Goal: Task Accomplishment & Management: Complete application form

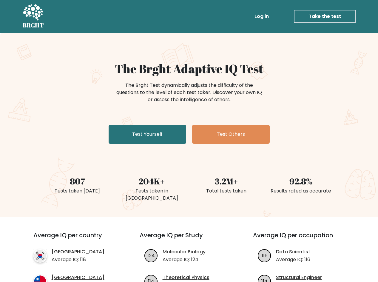
scroll to position [30, 0]
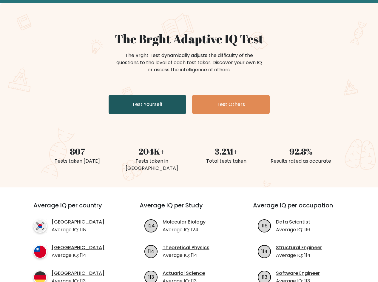
click at [145, 107] on link "Test Yourself" at bounding box center [148, 104] width 78 height 19
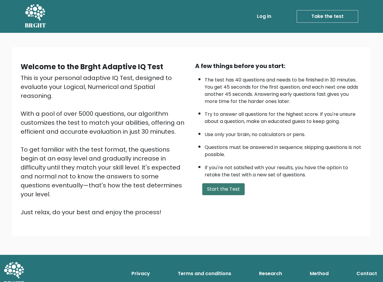
click at [227, 191] on button "Start the Test" at bounding box center [223, 189] width 42 height 12
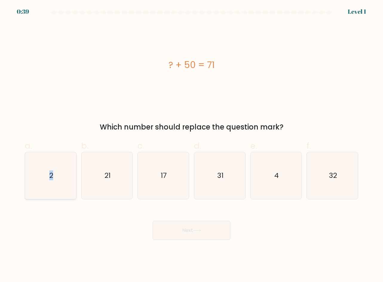
drag, startPoint x: 47, startPoint y: 175, endPoint x: 61, endPoint y: 174, distance: 14.2
click at [61, 174] on icon "2" at bounding box center [50, 175] width 47 height 47
copy text "2"
drag, startPoint x: 234, startPoint y: 64, endPoint x: 164, endPoint y: 66, distance: 69.3
click at [164, 66] on div "? + 50 = 71" at bounding box center [191, 64] width 333 height 13
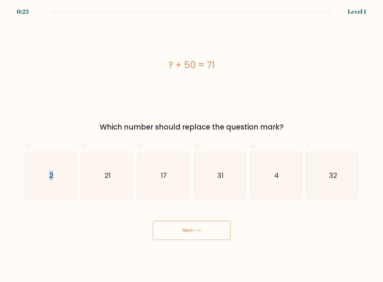
copy div "? + 50 = 71"
click at [114, 179] on icon "21" at bounding box center [107, 175] width 47 height 47
click at [191, 145] on input "b. 21" at bounding box center [191, 143] width 0 height 4
radio input "true"
click at [197, 227] on button "Next" at bounding box center [192, 230] width 78 height 19
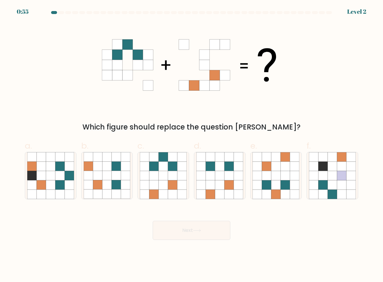
drag, startPoint x: 99, startPoint y: 56, endPoint x: 187, endPoint y: 68, distance: 88.0
click at [187, 68] on div "Which figure should replace the question mark?" at bounding box center [191, 78] width 341 height 110
drag, startPoint x: 283, startPoint y: 104, endPoint x: 201, endPoint y: 101, distance: 82.2
click at [201, 101] on div "Which figure should replace the question mark?" at bounding box center [191, 78] width 341 height 110
click at [168, 182] on icon at bounding box center [172, 184] width 9 height 9
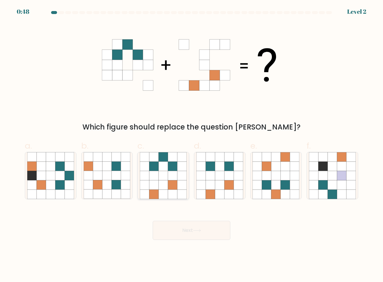
click at [191, 145] on input "c." at bounding box center [191, 143] width 0 height 4
radio input "true"
click at [195, 229] on button "Next" at bounding box center [192, 230] width 78 height 19
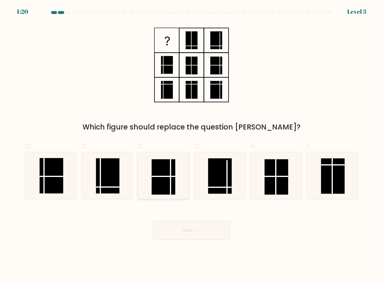
click at [167, 174] on rect at bounding box center [164, 177] width 24 height 36
click at [191, 145] on input "c." at bounding box center [191, 143] width 0 height 4
radio input "true"
click at [189, 232] on button "Next" at bounding box center [192, 230] width 78 height 19
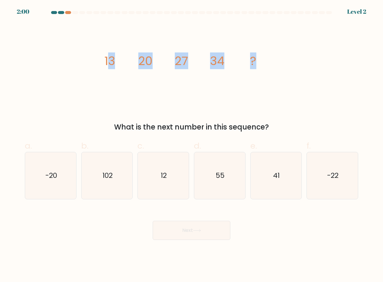
drag, startPoint x: 107, startPoint y: 59, endPoint x: 260, endPoint y: 59, distance: 152.9
click at [260, 59] on icon "image/svg+xml 13 20 27 34 ?" at bounding box center [191, 65] width 179 height 85
drag, startPoint x: 105, startPoint y: 59, endPoint x: 272, endPoint y: 61, distance: 167.6
click at [272, 61] on icon "image/svg+xml 13 20 27 34 ?" at bounding box center [191, 65] width 179 height 85
copy g "13 20 27 34 ?"
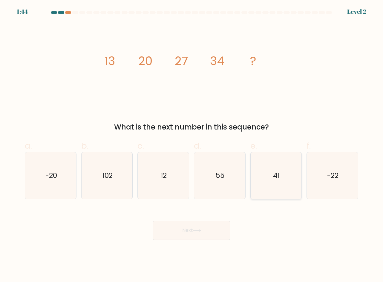
click at [278, 177] on text "41" at bounding box center [276, 176] width 7 height 10
click at [192, 145] on input "e. 41" at bounding box center [191, 143] width 0 height 4
radio input "true"
click at [200, 229] on icon at bounding box center [197, 230] width 8 height 3
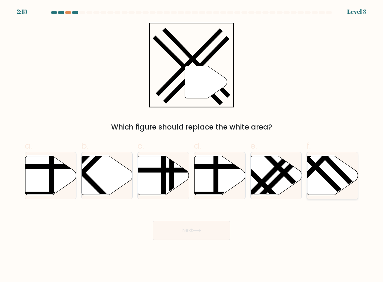
click at [327, 175] on line at bounding box center [310, 161] width 81 height 81
click at [192, 145] on input "f." at bounding box center [191, 143] width 0 height 4
radio input "true"
click at [190, 233] on button "Next" at bounding box center [192, 230] width 78 height 19
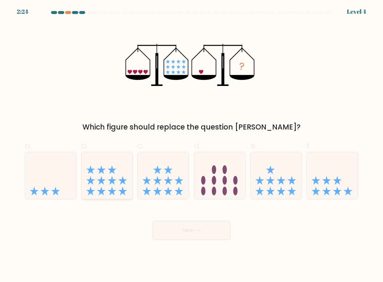
click at [110, 175] on icon at bounding box center [107, 176] width 51 height 42
click at [191, 145] on input "b." at bounding box center [191, 143] width 0 height 4
radio input "true"
click at [196, 229] on icon at bounding box center [197, 230] width 8 height 3
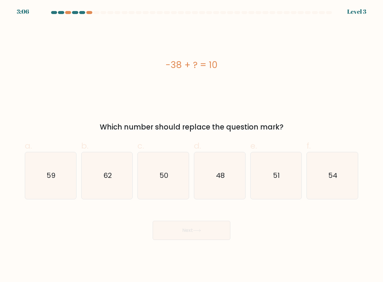
drag, startPoint x: 165, startPoint y: 65, endPoint x: 229, endPoint y: 63, distance: 63.7
click at [229, 63] on div "-38 + ? = 10" at bounding box center [191, 64] width 333 height 13
copy div "-38 + ? = 10"
drag, startPoint x: 223, startPoint y: 177, endPoint x: 222, endPoint y: 180, distance: 3.2
click at [223, 177] on text "48" at bounding box center [220, 176] width 9 height 10
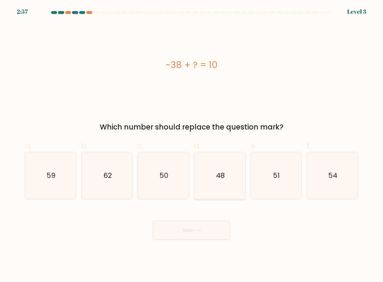
click at [192, 145] on input "d. 48" at bounding box center [191, 143] width 0 height 4
radio input "true"
click at [191, 232] on button "Next" at bounding box center [192, 230] width 78 height 19
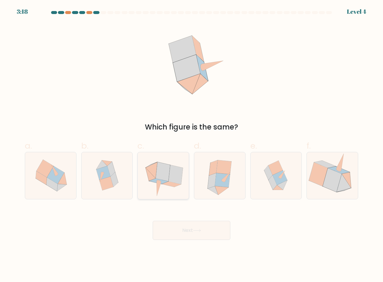
click at [170, 182] on icon at bounding box center [175, 174] width 15 height 19
click at [191, 145] on input "c." at bounding box center [191, 143] width 0 height 4
radio input "true"
click at [192, 232] on button "Next" at bounding box center [192, 230] width 78 height 19
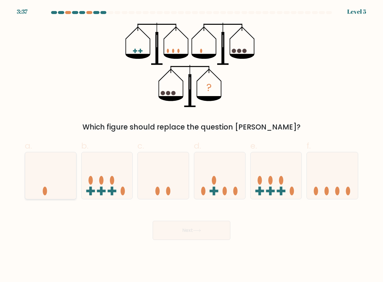
click at [42, 183] on icon at bounding box center [50, 176] width 51 height 42
click at [191, 145] on input "a." at bounding box center [191, 143] width 0 height 4
radio input "true"
click at [196, 234] on button "Next" at bounding box center [192, 230] width 78 height 19
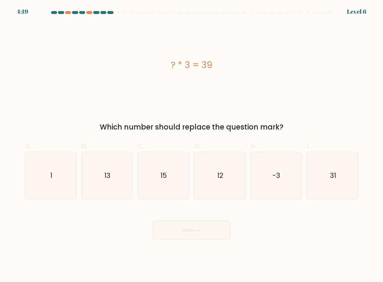
drag, startPoint x: 169, startPoint y: 61, endPoint x: 211, endPoint y: 65, distance: 42.3
click at [219, 64] on div "? * 3 = 39" at bounding box center [191, 64] width 333 height 13
copy div "? * 3 = 39"
click at [337, 178] on icon "31" at bounding box center [332, 175] width 47 height 47
click at [192, 145] on input "f. 31" at bounding box center [191, 143] width 0 height 4
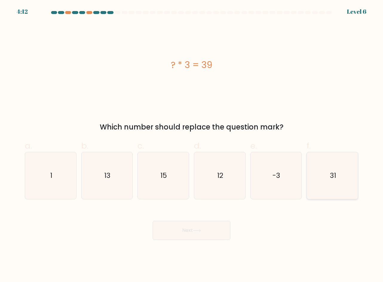
radio input "true"
click at [122, 183] on icon "13" at bounding box center [107, 175] width 47 height 47
click at [191, 145] on input "b. 13" at bounding box center [191, 143] width 0 height 4
radio input "true"
click at [196, 234] on button "Next" at bounding box center [192, 230] width 78 height 19
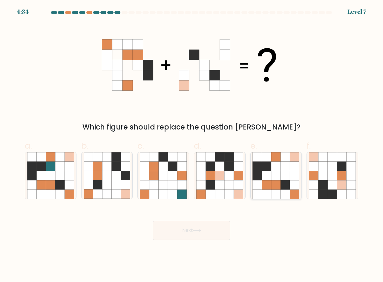
click at [278, 187] on icon at bounding box center [275, 184] width 9 height 9
click at [192, 145] on input "e." at bounding box center [191, 143] width 0 height 4
radio input "true"
click at [197, 230] on icon at bounding box center [197, 230] width 8 height 3
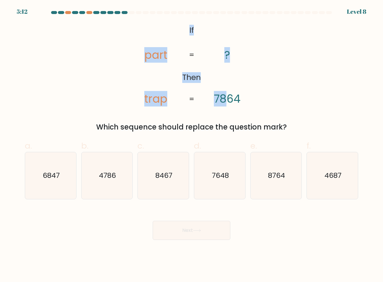
drag, startPoint x: 190, startPoint y: 28, endPoint x: 227, endPoint y: 105, distance: 85.6
click at [227, 105] on icon "@import url('https://fonts.googleapis.com/css?family=Abril+Fatface:400,100,100i…" at bounding box center [191, 65] width 137 height 85
click at [194, 29] on icon "@import url('https://fonts.googleapis.com/css?family=Abril+Fatface:400,100,100i…" at bounding box center [191, 65] width 137 height 85
drag, startPoint x: 191, startPoint y: 28, endPoint x: 229, endPoint y: 58, distance: 48.1
click at [229, 58] on icon "@import url('https://fonts.googleapis.com/css?family=Abril+Fatface:400,100,100i…" at bounding box center [191, 65] width 137 height 85
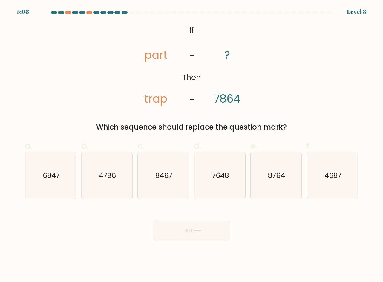
click at [188, 32] on icon "@import url('https://fonts.googleapis.com/css?family=Abril+Fatface:400,100,100i…" at bounding box center [191, 65] width 137 height 85
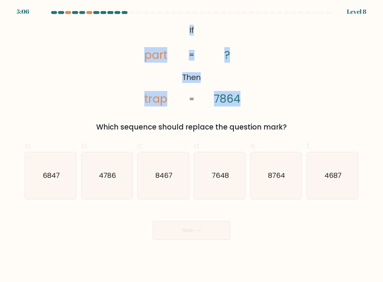
drag, startPoint x: 190, startPoint y: 30, endPoint x: 197, endPoint y: 47, distance: 19.4
click at [197, 47] on icon "@import url('https://fonts.googleapis.com/css?family=Abril+Fatface:400,100,100i…" at bounding box center [191, 65] width 137 height 85
copy icon "If Then part trap ? 7864 ="
drag, startPoint x: 257, startPoint y: 128, endPoint x: 99, endPoint y: 130, distance: 158.0
click at [99, 130] on div "Which sequence should replace the question mark?" at bounding box center [191, 127] width 326 height 11
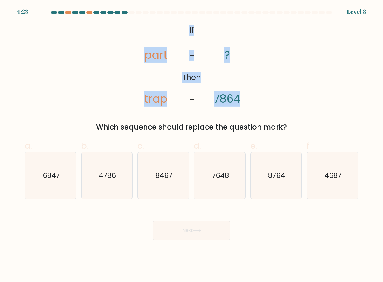
copy div "Which sequence should replace the question mark?"
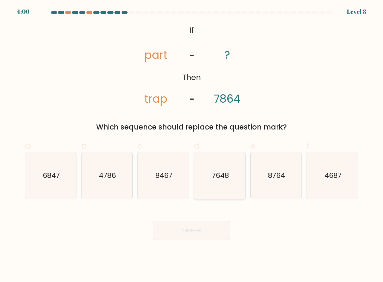
click at [224, 174] on text "7648" at bounding box center [219, 176] width 17 height 10
click at [192, 145] on input "d. 7648" at bounding box center [191, 143] width 0 height 4
radio input "true"
click at [127, 181] on icon "4786" at bounding box center [107, 175] width 47 height 47
click at [191, 145] on input "b. 4786" at bounding box center [191, 143] width 0 height 4
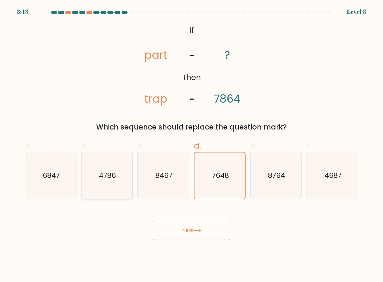
radio input "true"
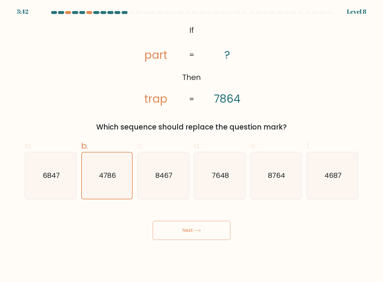
click at [191, 232] on button "Next" at bounding box center [192, 230] width 78 height 19
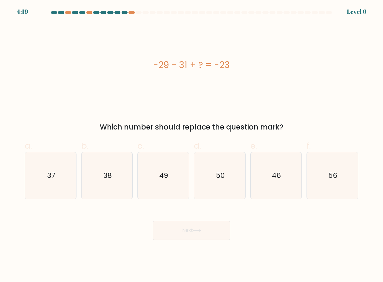
drag, startPoint x: 242, startPoint y: 68, endPoint x: 154, endPoint y: 69, distance: 87.5
click at [154, 69] on div "-29 - 31 + ? = -23" at bounding box center [191, 64] width 333 height 13
copy div "-29 - 31 + ? = -23"
click at [54, 170] on icon "37" at bounding box center [50, 175] width 47 height 47
click at [191, 145] on input "a. 37" at bounding box center [191, 143] width 0 height 4
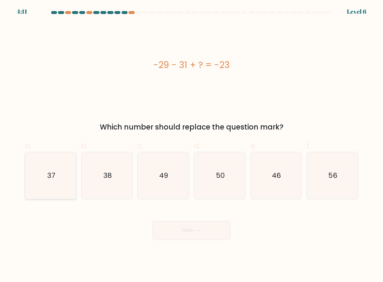
radio input "true"
click at [206, 236] on button "Next" at bounding box center [192, 230] width 78 height 19
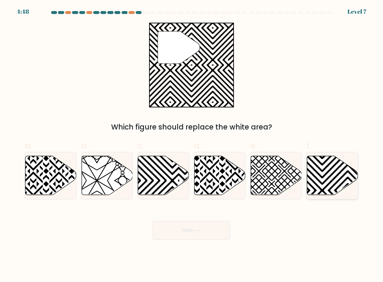
click at [328, 179] on icon at bounding box center [348, 196] width 103 height 103
click at [192, 145] on input "f." at bounding box center [191, 143] width 0 height 4
radio input "true"
click at [195, 234] on button "Next" at bounding box center [192, 230] width 78 height 19
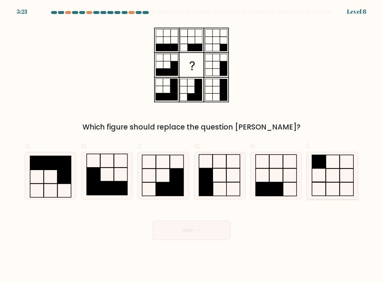
click at [318, 183] on rect at bounding box center [319, 189] width 14 height 13
click at [192, 145] on input "f." at bounding box center [191, 143] width 0 height 4
radio input "true"
click at [190, 227] on button "Next" at bounding box center [192, 230] width 78 height 19
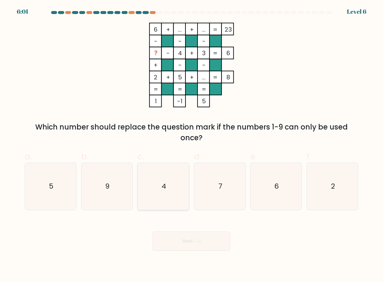
click at [169, 193] on icon "4" at bounding box center [163, 186] width 47 height 47
click at [191, 145] on input "c. 4" at bounding box center [191, 143] width 0 height 4
radio input "true"
click at [187, 239] on button "Next" at bounding box center [192, 241] width 78 height 19
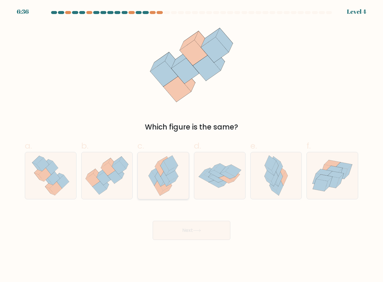
click at [167, 177] on icon at bounding box center [171, 174] width 14 height 15
click at [191, 145] on input "c." at bounding box center [191, 143] width 0 height 4
radio input "true"
click at [194, 228] on button "Next" at bounding box center [192, 230] width 78 height 19
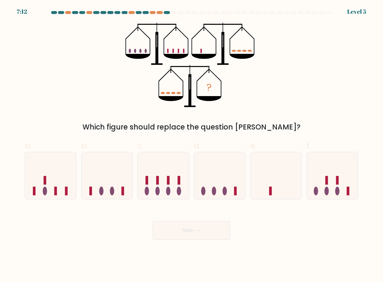
drag, startPoint x: 325, startPoint y: 182, endPoint x: 290, endPoint y: 212, distance: 45.5
click at [323, 183] on icon at bounding box center [332, 176] width 51 height 42
click at [192, 145] on input "f." at bounding box center [191, 143] width 0 height 4
radio input "true"
click at [189, 223] on button "Next" at bounding box center [192, 230] width 78 height 19
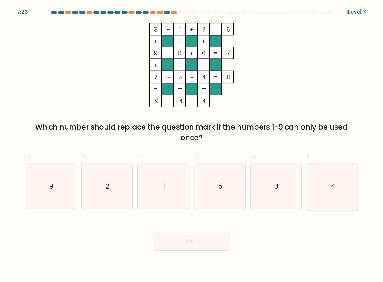
click at [341, 194] on icon "4" at bounding box center [332, 186] width 47 height 47
click at [192, 145] on input "f. 4" at bounding box center [191, 143] width 0 height 4
radio input "true"
click at [199, 246] on button "Next" at bounding box center [192, 241] width 78 height 19
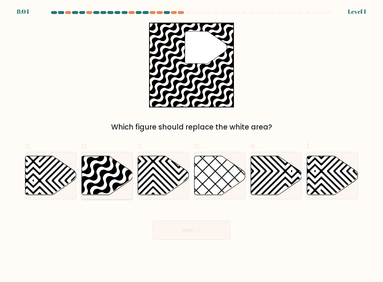
click at [98, 175] on icon at bounding box center [107, 175] width 51 height 39
click at [191, 145] on input "b." at bounding box center [191, 143] width 0 height 4
radio input "true"
click at [185, 233] on button "Next" at bounding box center [192, 230] width 78 height 19
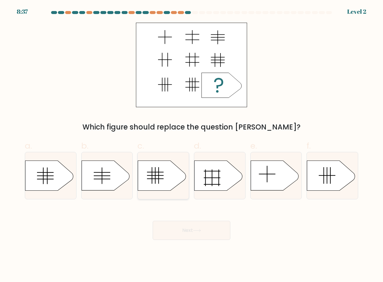
click at [144, 177] on icon at bounding box center [162, 176] width 48 height 30
click at [191, 145] on input "c." at bounding box center [191, 143] width 0 height 4
radio input "true"
click at [203, 233] on button "Next" at bounding box center [192, 230] width 78 height 19
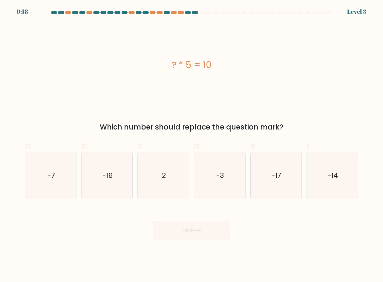
drag, startPoint x: 219, startPoint y: 65, endPoint x: 171, endPoint y: 62, distance: 47.9
click at [171, 62] on div "? * 5 = 10" at bounding box center [191, 64] width 333 height 13
copy div "? * 5 = 10"
click at [158, 186] on icon "2" at bounding box center [163, 175] width 47 height 47
click at [191, 145] on input "c. 2" at bounding box center [191, 143] width 0 height 4
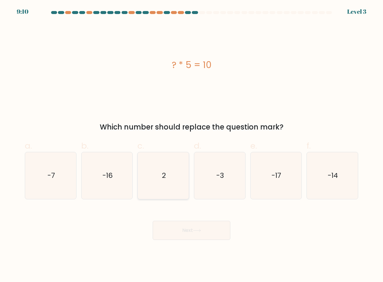
radio input "true"
click at [176, 225] on button "Next" at bounding box center [192, 230] width 78 height 19
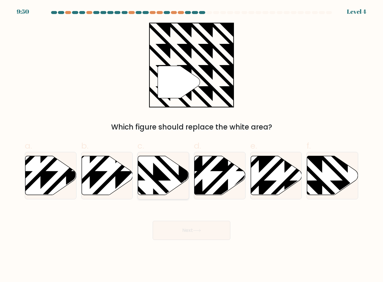
click at [155, 178] on icon at bounding box center [179, 155] width 103 height 103
click at [191, 145] on input "c." at bounding box center [191, 143] width 0 height 4
radio input "true"
click at [109, 182] on icon at bounding box center [89, 196] width 103 height 103
click at [191, 145] on input "b." at bounding box center [191, 143] width 0 height 4
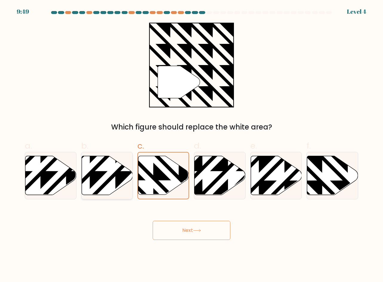
radio input "true"
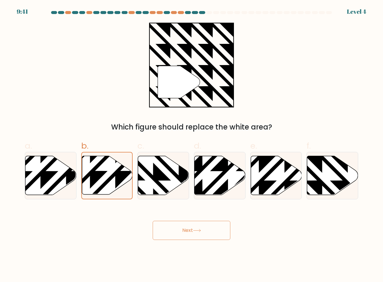
click at [178, 225] on button "Next" at bounding box center [192, 230] width 78 height 19
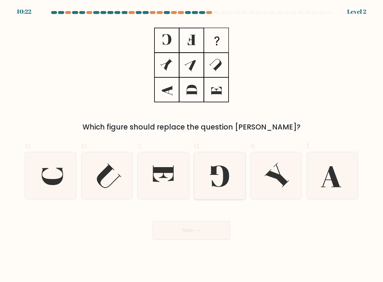
click at [217, 183] on icon at bounding box center [219, 175] width 47 height 47
click at [192, 145] on input "d." at bounding box center [191, 143] width 0 height 4
radio input "true"
click at [188, 228] on button "Next" at bounding box center [192, 230] width 78 height 19
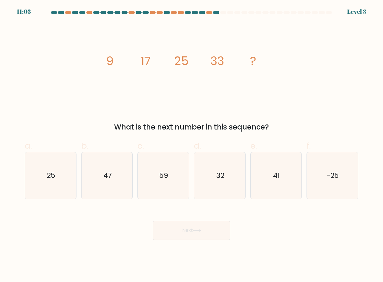
drag, startPoint x: 266, startPoint y: 63, endPoint x: 104, endPoint y: 58, distance: 162.0
click at [104, 58] on icon "image/svg+xml 9 17 25 33 ?" at bounding box center [191, 65] width 179 height 85
copy g "9 17 25 33 ?"
click at [276, 172] on text "41" at bounding box center [276, 176] width 7 height 10
click at [192, 145] on input "e. 41" at bounding box center [191, 143] width 0 height 4
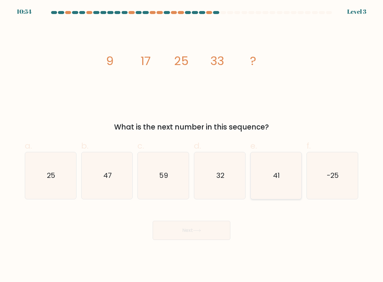
radio input "true"
click at [203, 231] on button "Next" at bounding box center [192, 230] width 78 height 19
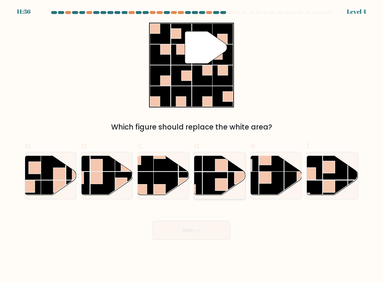
click at [216, 187] on rect at bounding box center [221, 185] width 12 height 12
click at [192, 145] on input "d." at bounding box center [191, 143] width 0 height 4
radio input "true"
click at [198, 234] on button "Next" at bounding box center [192, 230] width 78 height 19
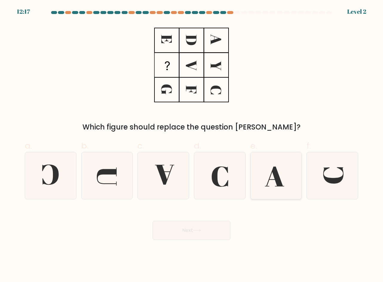
click at [278, 181] on icon at bounding box center [274, 177] width 19 height 20
click at [192, 145] on input "e." at bounding box center [191, 143] width 0 height 4
radio input "true"
click at [111, 178] on icon at bounding box center [107, 175] width 47 height 47
click at [191, 145] on input "b." at bounding box center [191, 143] width 0 height 4
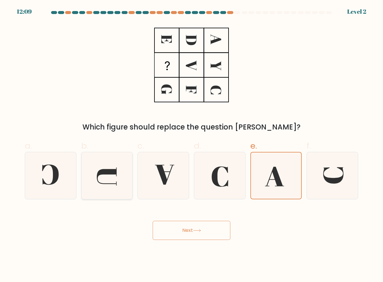
radio input "true"
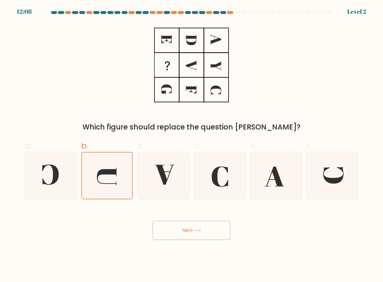
click at [182, 223] on button "Next" at bounding box center [192, 230] width 78 height 19
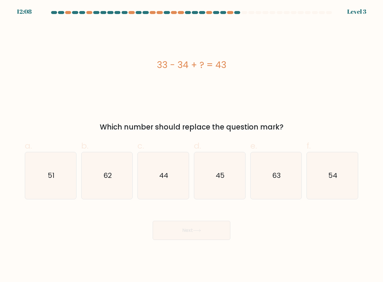
click at [183, 225] on button "Next" at bounding box center [192, 230] width 78 height 19
drag, startPoint x: 244, startPoint y: 68, endPoint x: 147, endPoint y: 62, distance: 97.5
click at [147, 62] on div "33 - 34 + ? = 43" at bounding box center [191, 64] width 333 height 13
drag, startPoint x: 154, startPoint y: 174, endPoint x: 156, endPoint y: 178, distance: 4.7
click at [154, 174] on icon "44" at bounding box center [163, 175] width 47 height 47
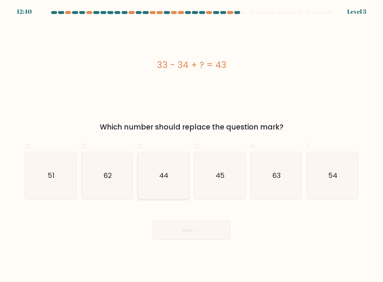
click at [191, 145] on input "c. 44" at bounding box center [191, 143] width 0 height 4
radio input "true"
click at [201, 235] on button "Next" at bounding box center [192, 230] width 78 height 19
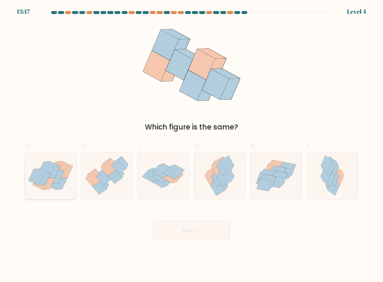
click at [50, 179] on icon at bounding box center [49, 184] width 12 height 12
click at [191, 145] on input "a." at bounding box center [191, 143] width 0 height 4
radio input "true"
click at [201, 231] on icon at bounding box center [197, 230] width 8 height 3
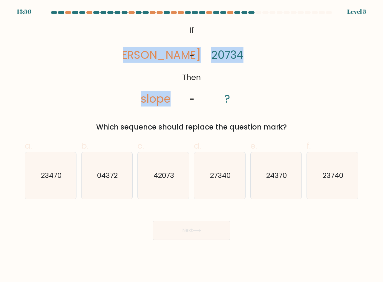
drag, startPoint x: 140, startPoint y: 53, endPoint x: 252, endPoint y: 61, distance: 112.0
click at [252, 61] on icon "@import url('https://fonts.googleapis.com/css?family=Abril+Fatface:400,100,100i…" at bounding box center [191, 65] width 137 height 85
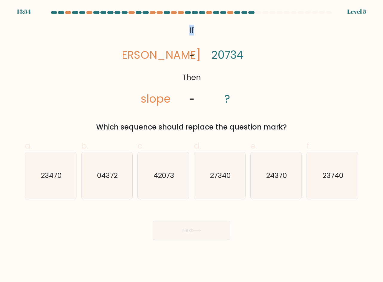
drag, startPoint x: 190, startPoint y: 29, endPoint x: 196, endPoint y: 30, distance: 6.3
click at [196, 30] on icon "@import url('https://fonts.googleapis.com/css?family=Abril+Fatface:400,100,100i…" at bounding box center [191, 65] width 137 height 85
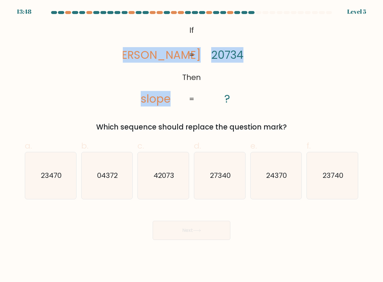
drag, startPoint x: 142, startPoint y: 56, endPoint x: 246, endPoint y: 61, distance: 104.1
click at [246, 61] on icon "@import url('https://fonts.googleapis.com/css?family=Abril+Fatface:400,100,100i…" at bounding box center [191, 65] width 137 height 85
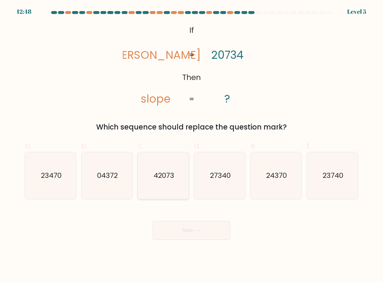
drag, startPoint x: 176, startPoint y: 181, endPoint x: 197, endPoint y: 217, distance: 41.5
click at [177, 181] on icon "42073" at bounding box center [163, 175] width 47 height 47
click at [191, 145] on input "c. 42073" at bounding box center [191, 143] width 0 height 4
radio input "true"
click at [200, 233] on button "Next" at bounding box center [192, 230] width 78 height 19
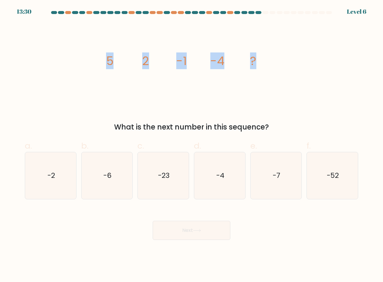
drag, startPoint x: 266, startPoint y: 63, endPoint x: 104, endPoint y: 56, distance: 162.7
click at [104, 56] on icon "image/svg+xml 5 2 -1 -4 ?" at bounding box center [191, 65] width 179 height 85
drag, startPoint x: 272, startPoint y: 172, endPoint x: 264, endPoint y: 187, distance: 16.9
click at [272, 172] on icon "-7" at bounding box center [275, 175] width 47 height 47
click at [192, 145] on input "e. -7" at bounding box center [191, 143] width 0 height 4
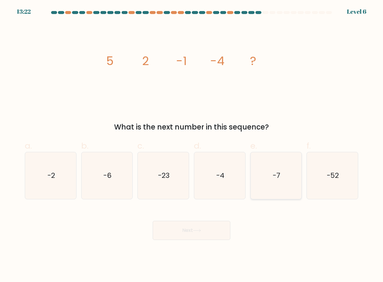
radio input "true"
click at [202, 232] on button "Next" at bounding box center [192, 230] width 78 height 19
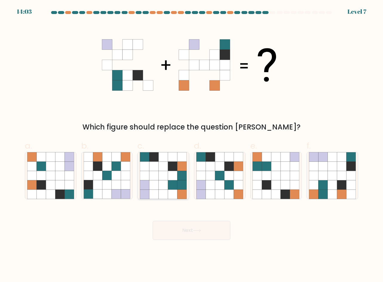
click at [176, 174] on icon at bounding box center [172, 175] width 9 height 9
click at [191, 145] on input "c." at bounding box center [191, 143] width 0 height 4
radio input "true"
click at [194, 236] on button "Next" at bounding box center [192, 230] width 78 height 19
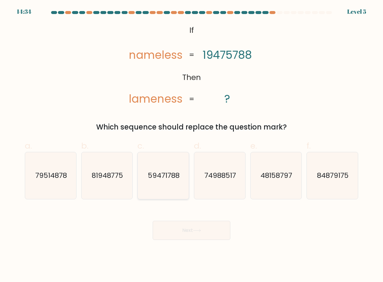
click at [159, 183] on icon "59471788" at bounding box center [163, 175] width 47 height 47
click at [191, 145] on input "c. 59471788" at bounding box center [191, 143] width 0 height 4
radio input "true"
click at [190, 235] on button "Next" at bounding box center [192, 230] width 78 height 19
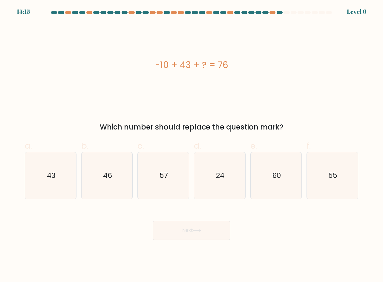
drag, startPoint x: 234, startPoint y: 65, endPoint x: 157, endPoint y: 63, distance: 77.7
click at [157, 63] on div "-10 + 43 + ? = 76" at bounding box center [191, 64] width 333 height 13
click at [66, 181] on icon "43" at bounding box center [50, 175] width 47 height 47
click at [191, 145] on input "a. 43" at bounding box center [191, 143] width 0 height 4
radio input "true"
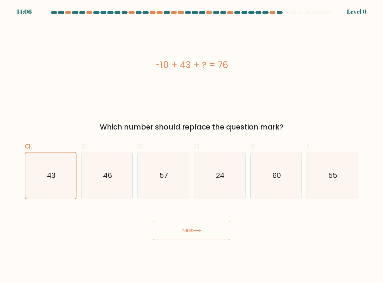
click at [205, 233] on button "Next" at bounding box center [192, 230] width 78 height 19
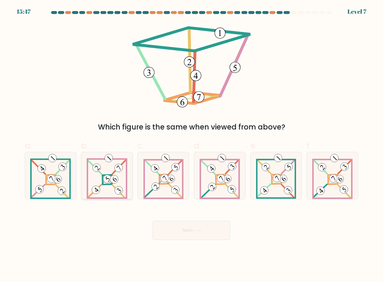
click at [115, 176] on 898 at bounding box center [114, 180] width 12 height 12
click at [191, 145] on input "b." at bounding box center [191, 143] width 0 height 4
radio input "true"
click at [196, 227] on button "Next" at bounding box center [192, 230] width 78 height 19
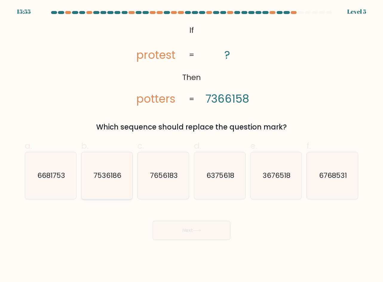
click at [104, 176] on text "7536186" at bounding box center [108, 176] width 28 height 10
click at [191, 145] on input "b. 7536186" at bounding box center [191, 143] width 0 height 4
radio input "true"
click at [190, 222] on button "Next" at bounding box center [192, 230] width 78 height 19
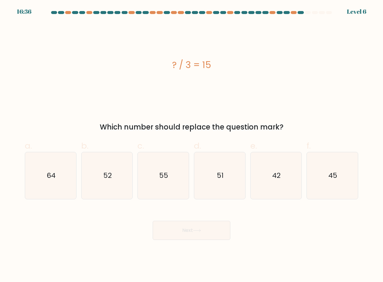
drag, startPoint x: 217, startPoint y: 65, endPoint x: 170, endPoint y: 63, distance: 46.6
click at [170, 63] on div "? / 3 = 15" at bounding box center [191, 64] width 333 height 13
click at [352, 181] on icon "45" at bounding box center [332, 175] width 47 height 47
click at [192, 145] on input "f. 45" at bounding box center [191, 143] width 0 height 4
radio input "true"
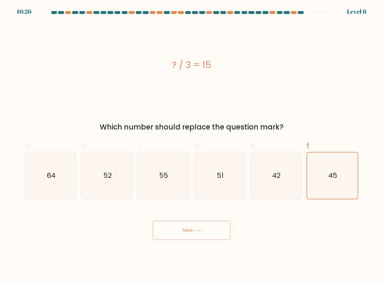
click at [203, 232] on button "Next" at bounding box center [192, 230] width 78 height 19
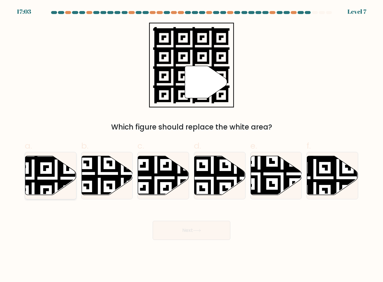
click at [39, 168] on icon at bounding box center [33, 155] width 93 height 93
click at [191, 145] on input "a." at bounding box center [191, 143] width 0 height 4
radio input "true"
click at [197, 231] on icon at bounding box center [196, 230] width 7 height 3
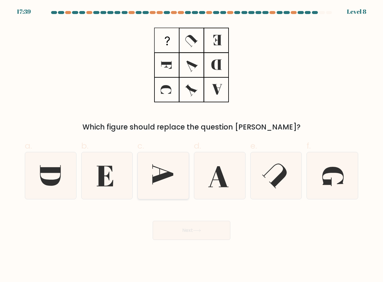
click at [172, 178] on icon at bounding box center [163, 175] width 47 height 47
click at [191, 145] on input "c." at bounding box center [191, 143] width 0 height 4
radio input "true"
click at [187, 230] on button "Next" at bounding box center [192, 230] width 78 height 19
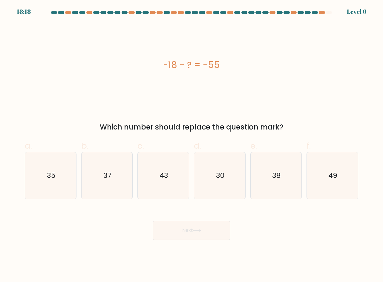
drag, startPoint x: 236, startPoint y: 60, endPoint x: 172, endPoint y: 65, distance: 64.1
click at [160, 66] on div "-18 - ? = -55" at bounding box center [191, 64] width 333 height 13
click at [103, 167] on icon "37" at bounding box center [107, 175] width 47 height 47
click at [191, 145] on input "b. 37" at bounding box center [191, 143] width 0 height 4
radio input "true"
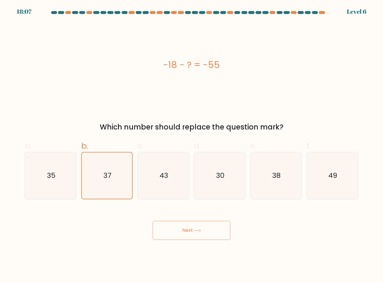
click at [196, 235] on button "Next" at bounding box center [192, 230] width 78 height 19
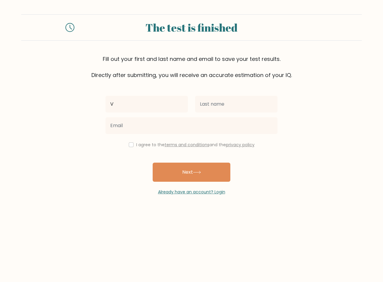
type input "Virginia"
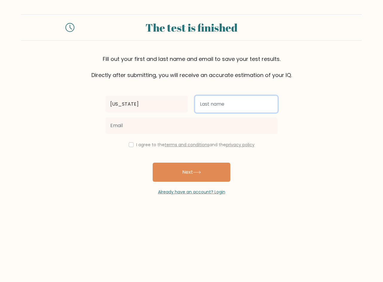
click at [220, 107] on input "text" at bounding box center [236, 104] width 82 height 17
type input "Empil"
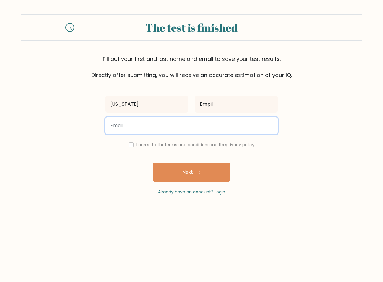
click at [130, 128] on input "email" at bounding box center [191, 125] width 172 height 17
type input "gini2024work@gmail.com"
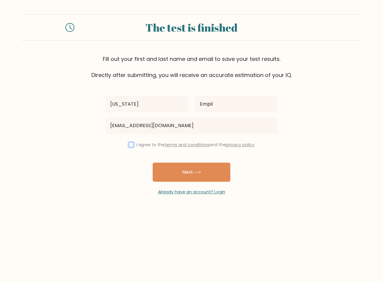
click at [129, 145] on input "checkbox" at bounding box center [131, 144] width 5 height 5
checkbox input "true"
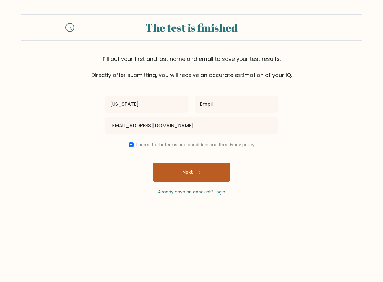
click at [203, 176] on button "Next" at bounding box center [192, 172] width 78 height 19
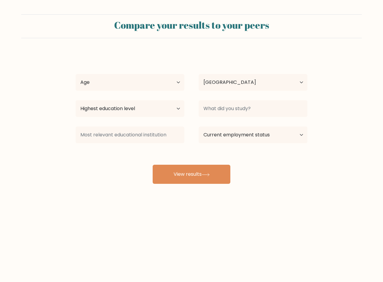
select select "PH"
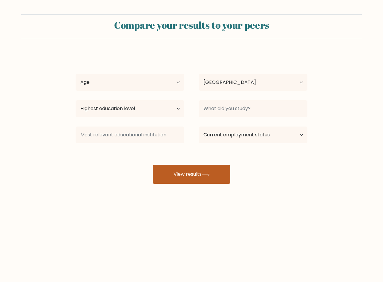
click at [195, 175] on button "View results" at bounding box center [192, 174] width 78 height 19
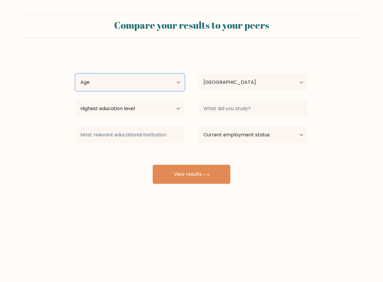
click at [177, 84] on select "Age Under [DEMOGRAPHIC_DATA] [DEMOGRAPHIC_DATA] [DEMOGRAPHIC_DATA] [DEMOGRAPHIC…" at bounding box center [130, 82] width 109 height 17
select select "35_44"
click at [76, 74] on select "Age Under [DEMOGRAPHIC_DATA] [DEMOGRAPHIC_DATA] [DEMOGRAPHIC_DATA] [DEMOGRAPHIC…" at bounding box center [130, 82] width 109 height 17
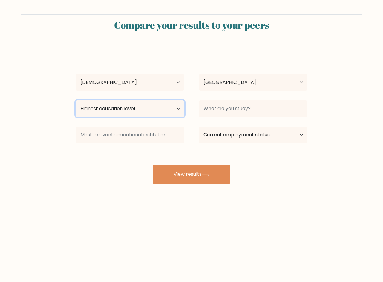
click at [179, 110] on select "Highest education level No schooling Primary Lower Secondary Upper Secondary Oc…" at bounding box center [130, 108] width 109 height 17
select select "upper_secondary"
click at [76, 100] on select "Highest education level No schooling Primary Lower Secondary Upper Secondary Oc…" at bounding box center [130, 108] width 109 height 17
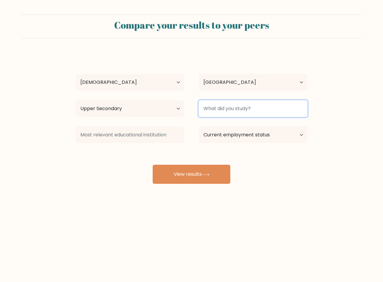
click at [260, 111] on input at bounding box center [253, 108] width 109 height 17
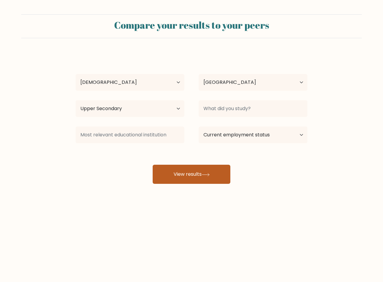
click at [199, 177] on button "View results" at bounding box center [192, 174] width 78 height 19
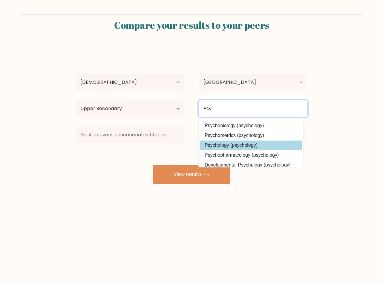
type input "Psy"
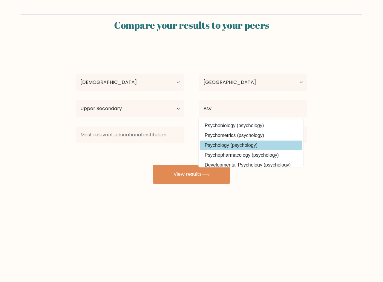
click at [230, 146] on div "[US_STATE] Empil Age Under [DEMOGRAPHIC_DATA] [DEMOGRAPHIC_DATA] [DEMOGRAPHIC_D…" at bounding box center [191, 118] width 239 height 131
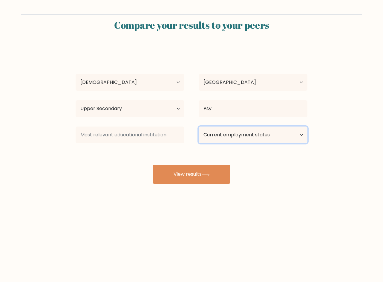
click at [301, 137] on select "Current employment status Employed Student Retired Other / prefer not to answer" at bounding box center [253, 135] width 109 height 17
select select "other"
click at [199, 127] on select "Current employment status Employed Student Retired Other / prefer not to answer" at bounding box center [253, 135] width 109 height 17
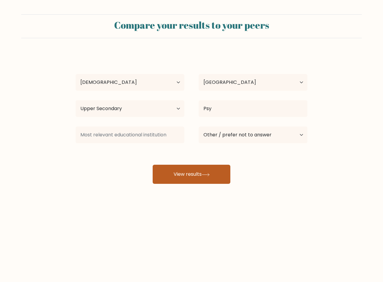
click at [183, 169] on button "View results" at bounding box center [192, 174] width 78 height 19
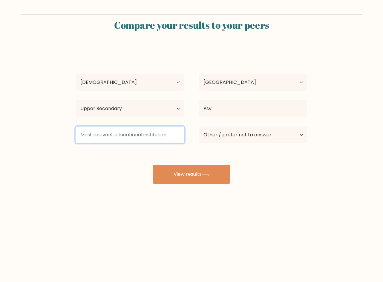
click at [126, 130] on input at bounding box center [130, 135] width 109 height 17
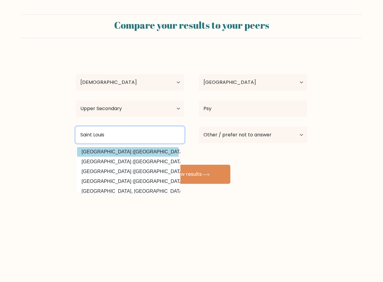
type input "Saint Louis"
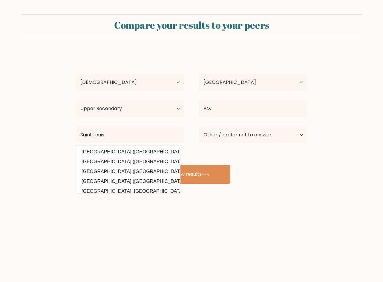
click at [111, 151] on div "[US_STATE] Empil Age Under [DEMOGRAPHIC_DATA] [DEMOGRAPHIC_DATA] [DEMOGRAPHIC_D…" at bounding box center [191, 118] width 239 height 131
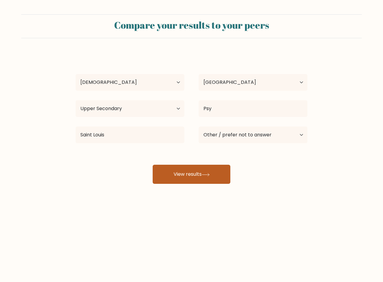
click at [183, 174] on button "View results" at bounding box center [192, 174] width 78 height 19
